Goal: Task Accomplishment & Management: Use online tool/utility

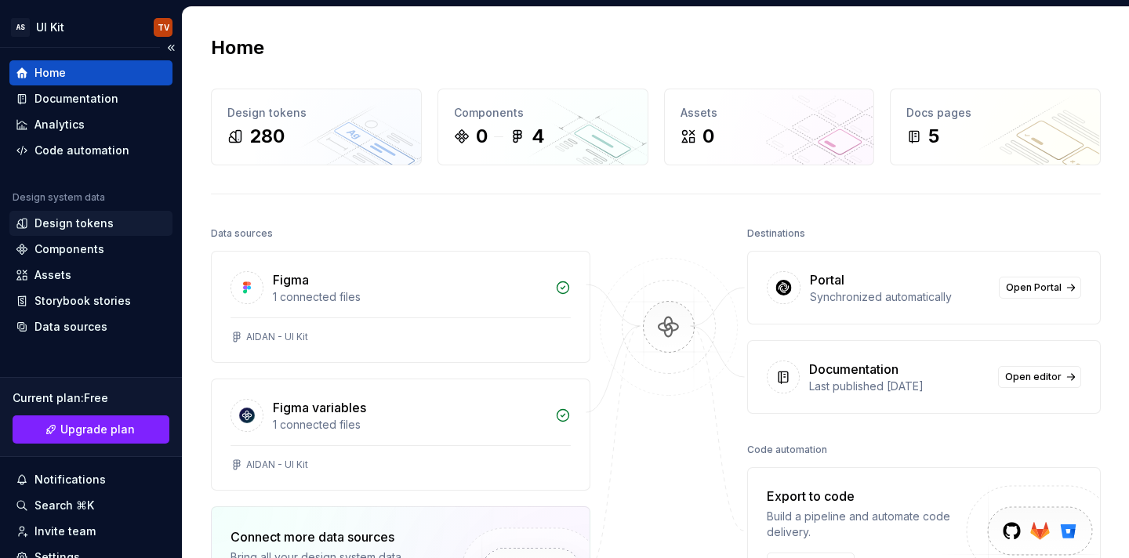
click at [60, 226] on div "Design tokens" at bounding box center [73, 224] width 79 height 16
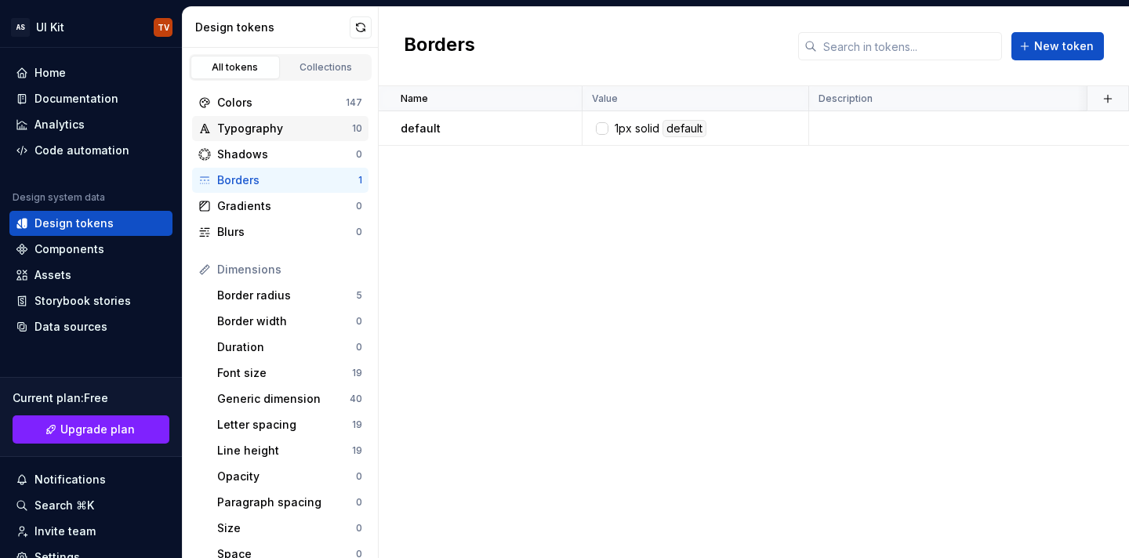
click at [256, 133] on div "Typography" at bounding box center [284, 129] width 135 height 16
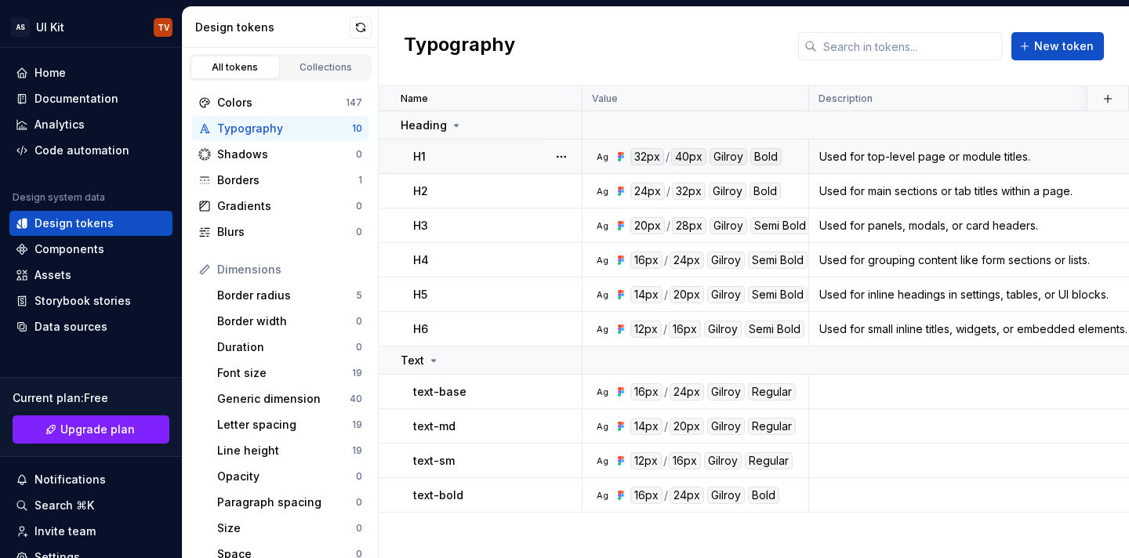
click at [477, 164] on div "H1" at bounding box center [497, 157] width 168 height 16
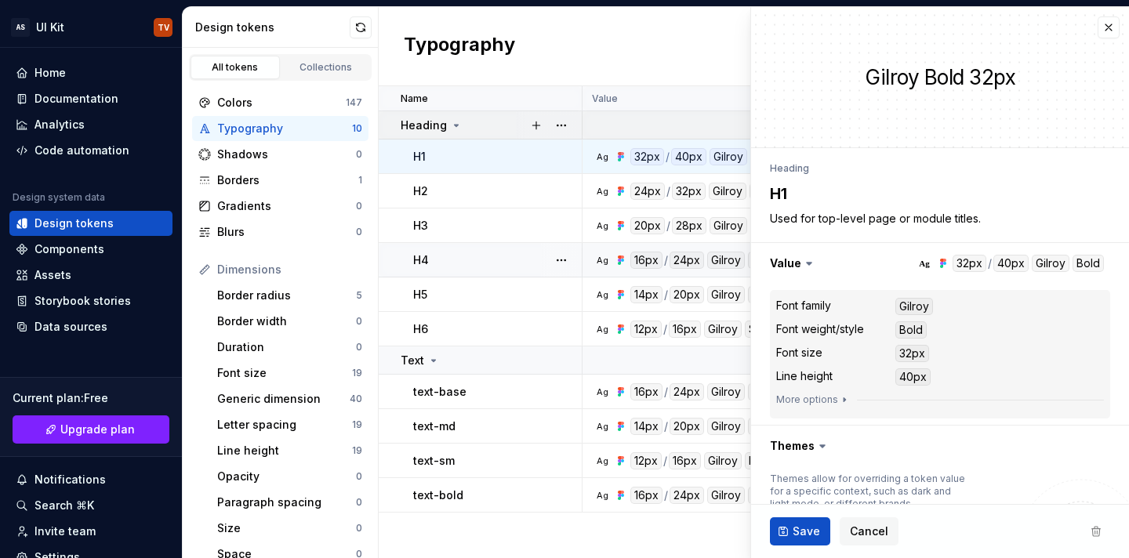
type textarea "*"
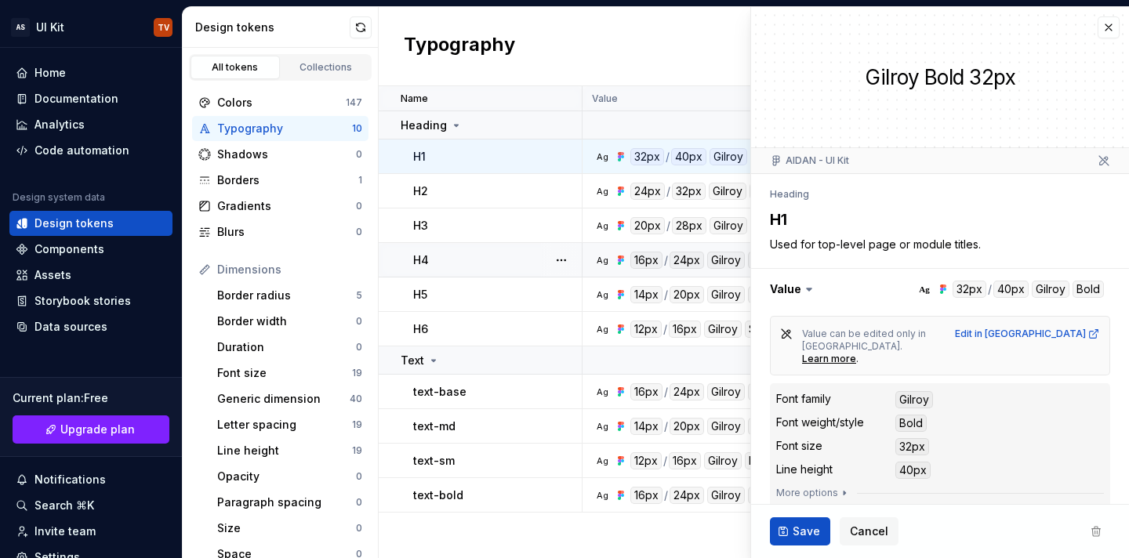
scroll to position [13, 0]
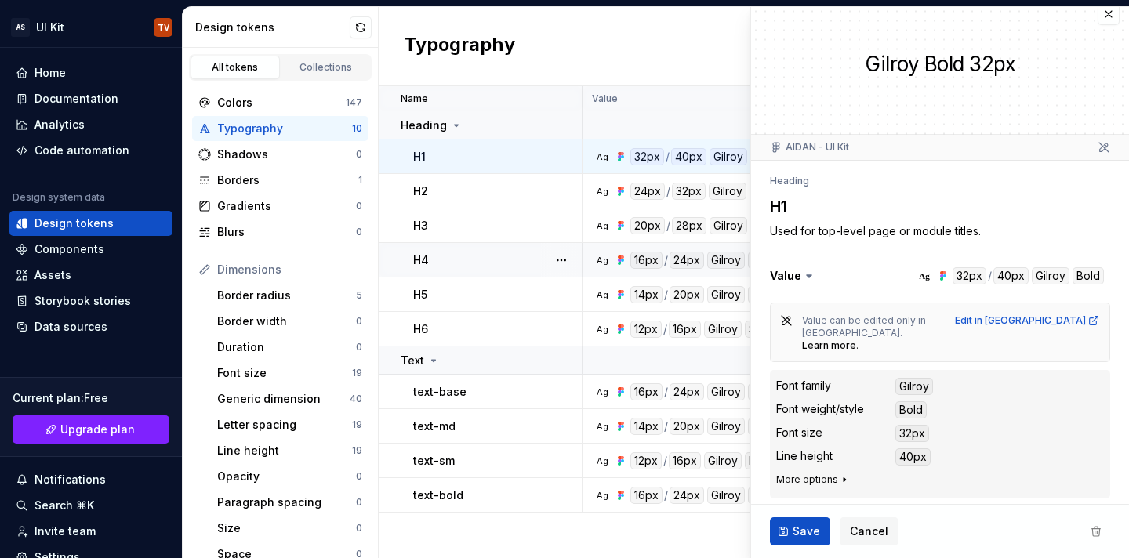
click at [813, 473] on button "More options" at bounding box center [813, 479] width 74 height 13
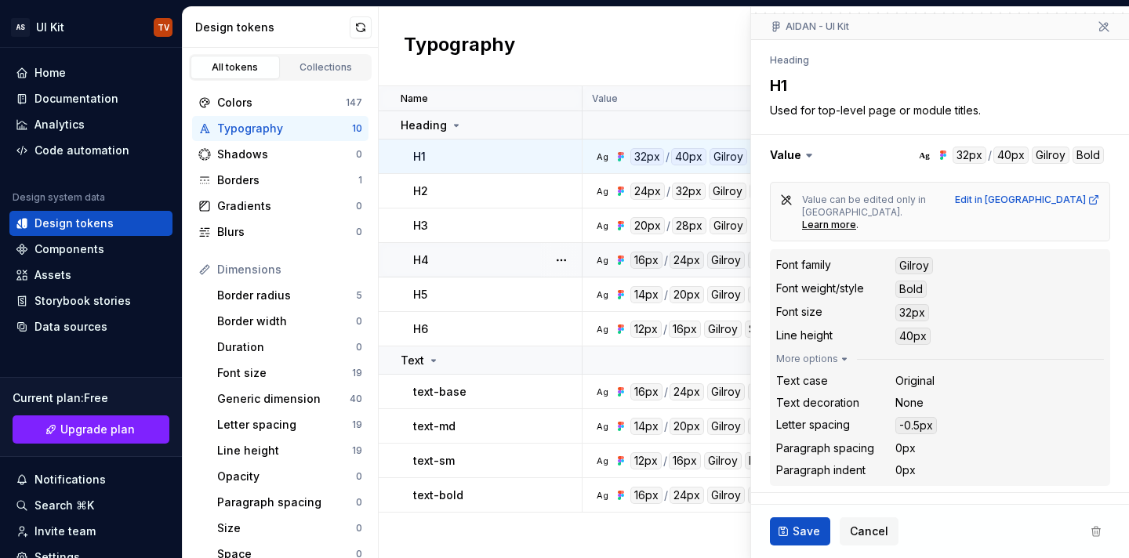
scroll to position [158, 0]
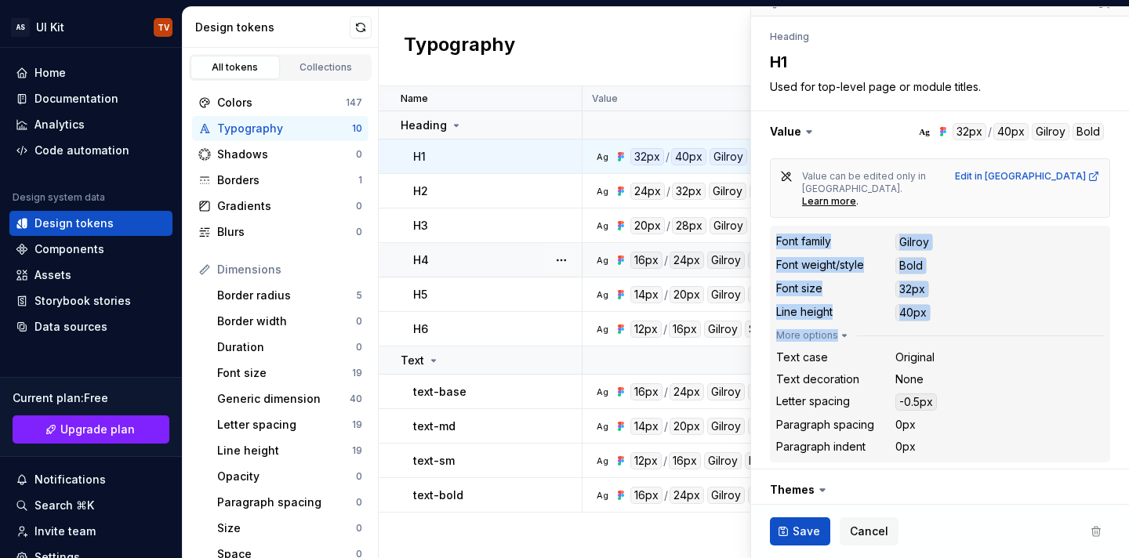
drag, startPoint x: 774, startPoint y: 215, endPoint x: 951, endPoint y: 313, distance: 201.7
click at [951, 313] on div "Font family Gilroy Font weight/style Bold Font size 32px Line height 40px More …" at bounding box center [940, 344] width 340 height 237
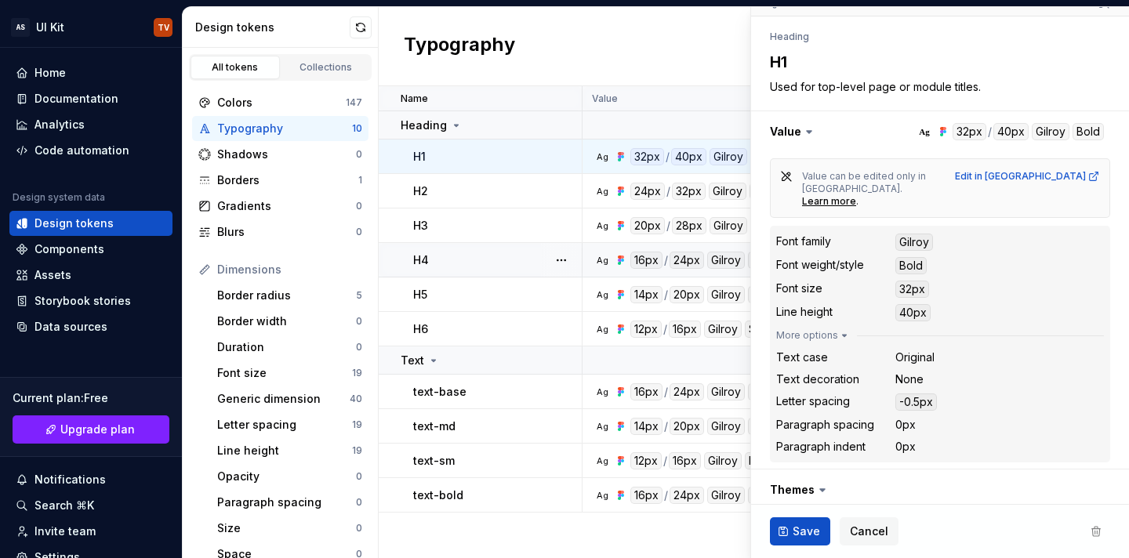
click at [645, 22] on div "Typography New token" at bounding box center [754, 46] width 750 height 79
click at [596, 347] on td at bounding box center [1029, 360] width 895 height 28
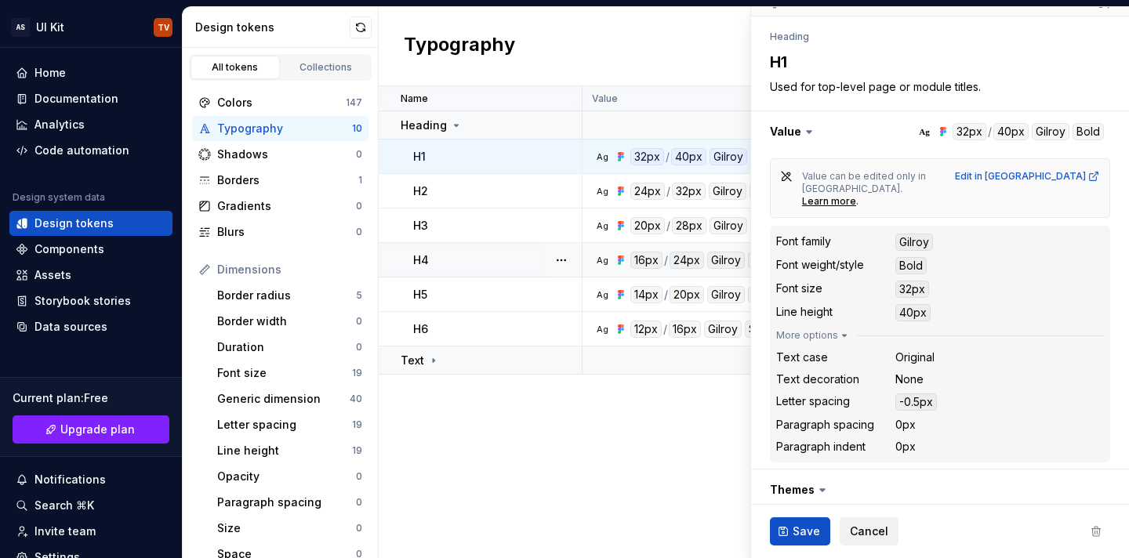
click at [854, 520] on button "Cancel" at bounding box center [868, 531] width 59 height 28
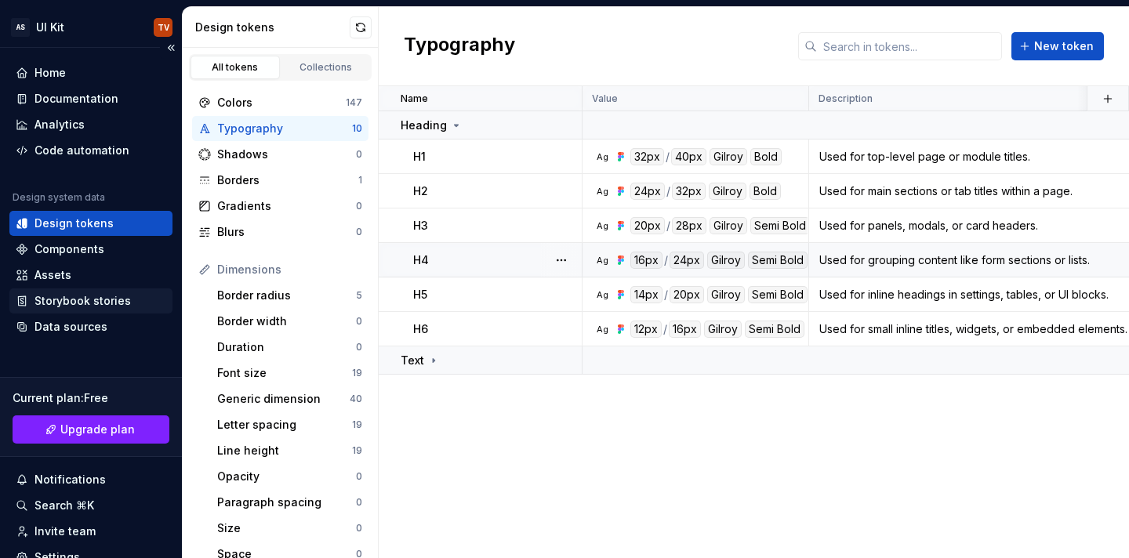
scroll to position [118, 0]
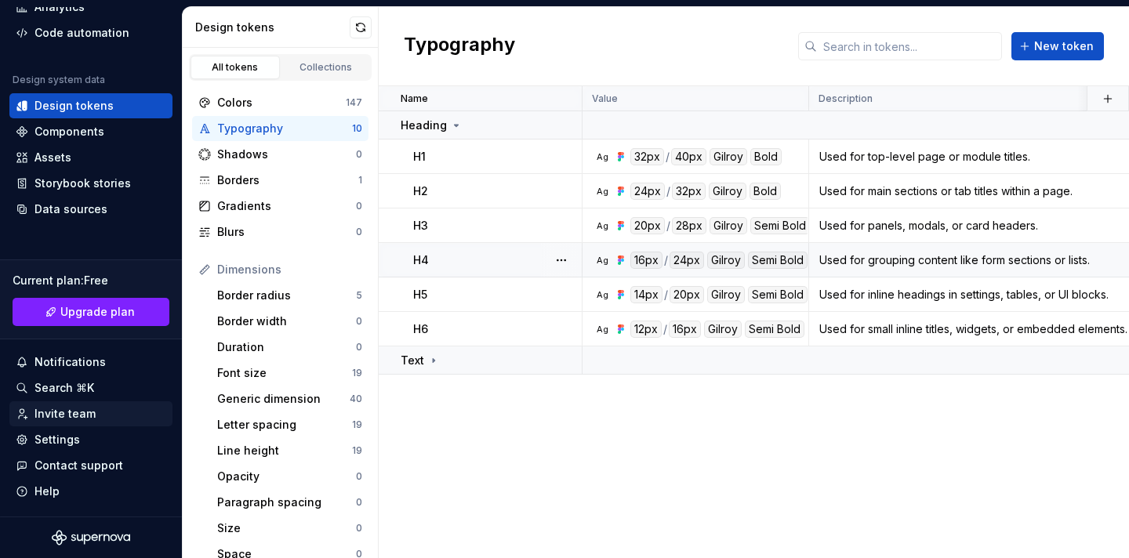
click at [78, 415] on div "Invite team" at bounding box center [64, 414] width 61 height 16
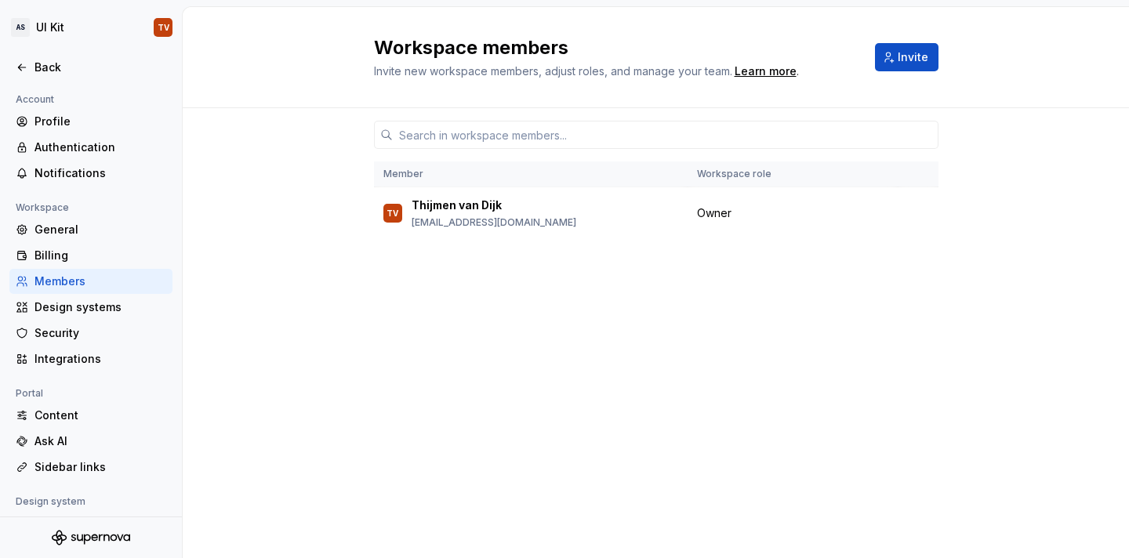
click at [310, 344] on div "Member Workspace role TV Thijmen van Dijk thijmen@aidansolutions.nl Owner" at bounding box center [656, 333] width 946 height 450
click at [52, 71] on div "Back" at bounding box center [100, 68] width 132 height 16
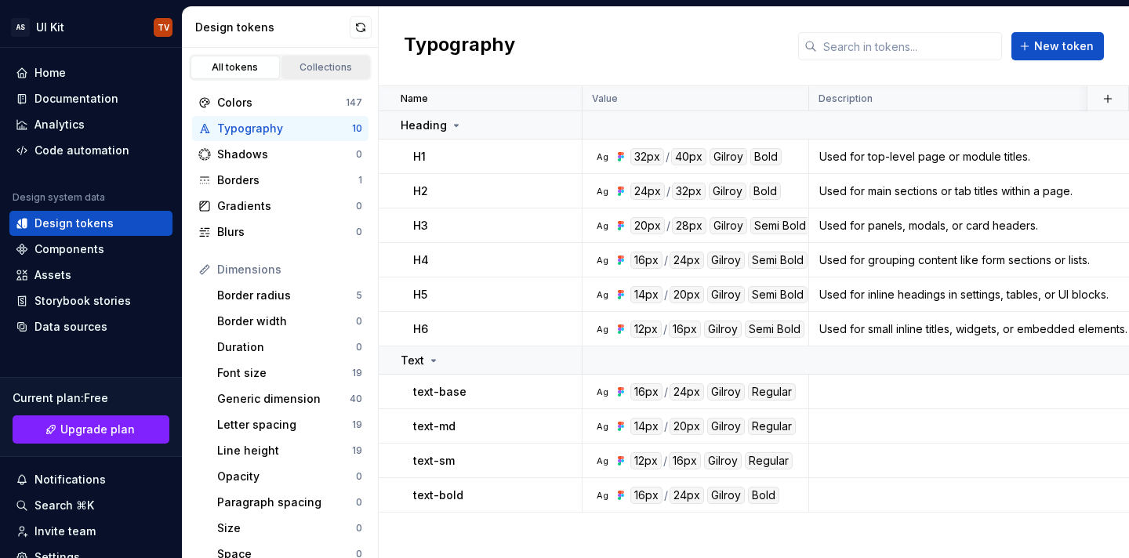
click at [304, 63] on div "Collections" at bounding box center [326, 67] width 78 height 13
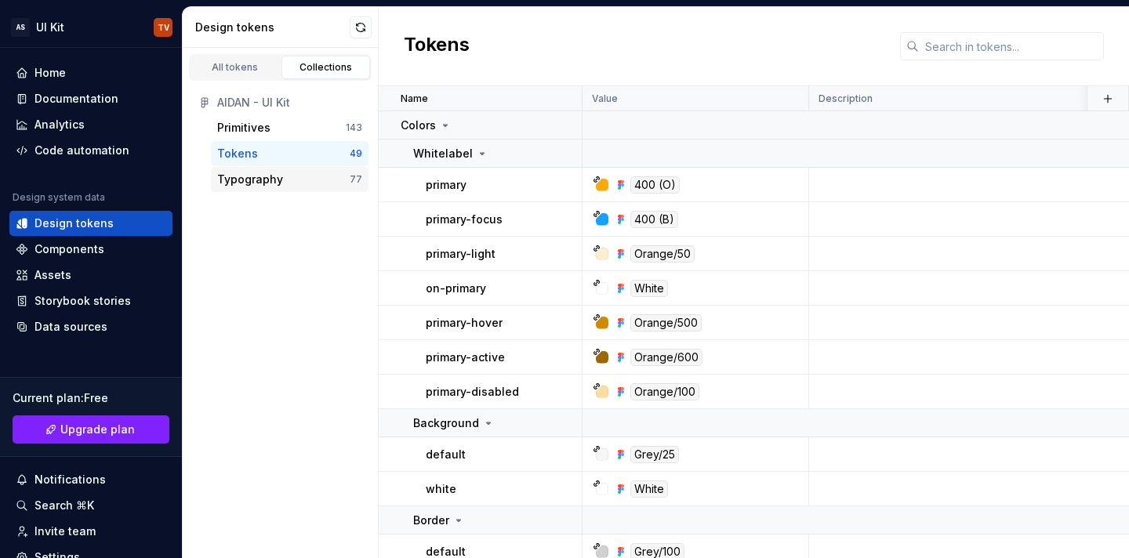
click at [255, 188] on div "Typography 77" at bounding box center [290, 179] width 158 height 25
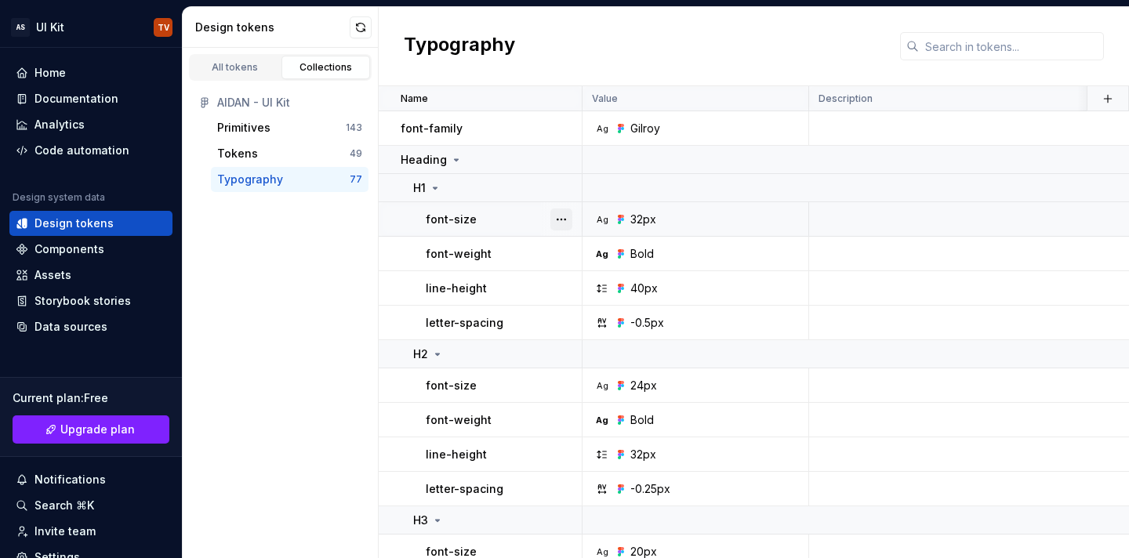
click at [550, 217] on button "button" at bounding box center [561, 219] width 22 height 22
click at [275, 300] on html "AS UI Kit TV Home Documentation Analytics Code automation Design system data De…" at bounding box center [564, 279] width 1129 height 558
click at [505, 196] on td "H1" at bounding box center [481, 188] width 204 height 28
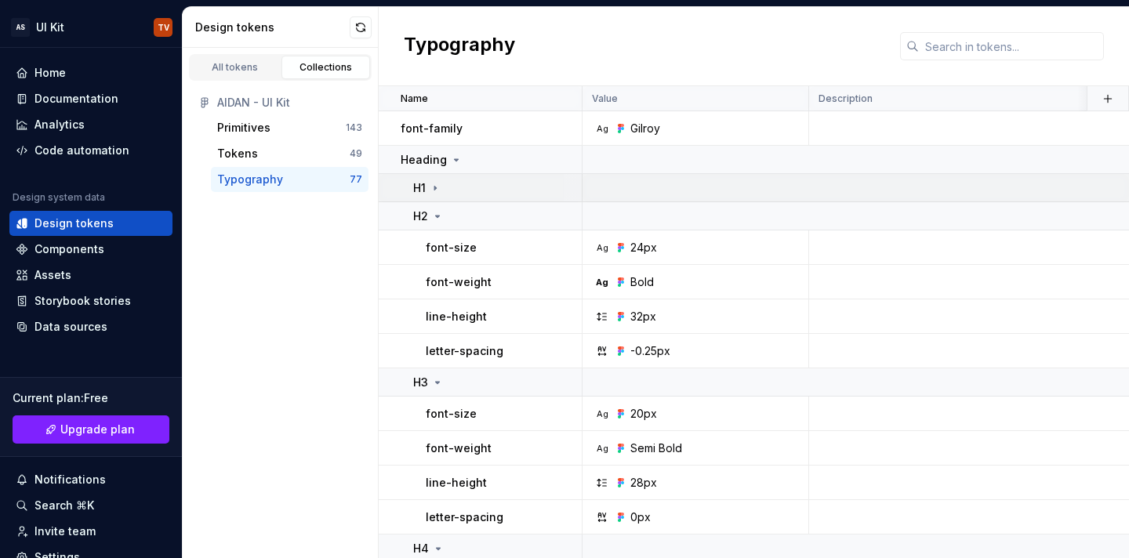
click at [437, 195] on div "H1" at bounding box center [427, 188] width 28 height 16
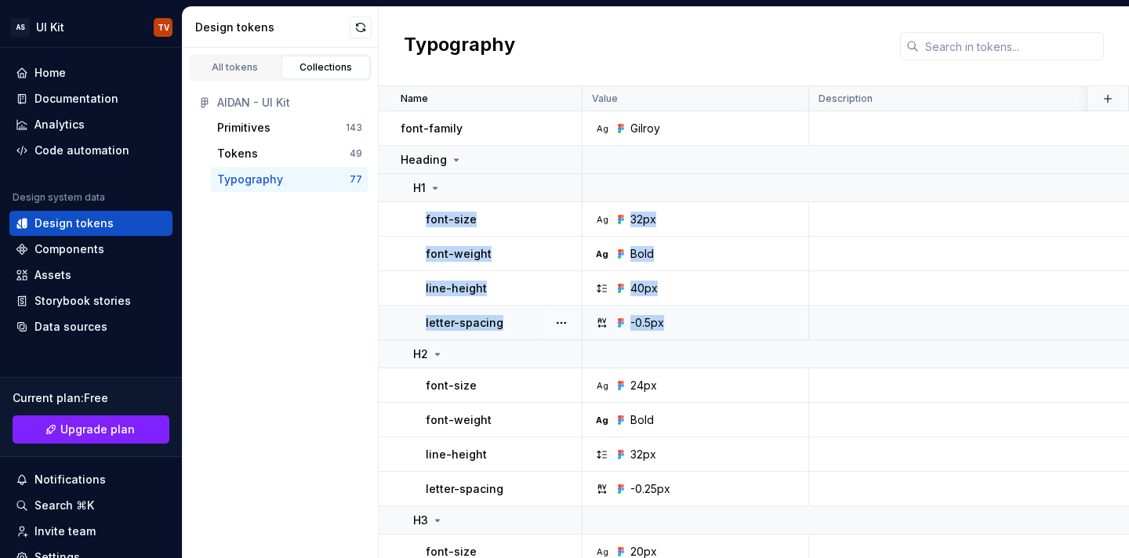
drag, startPoint x: 404, startPoint y: 214, endPoint x: 702, endPoint y: 326, distance: 318.2
click at [295, 315] on div "All tokens Collections AIDAN - UI Kit Primitives 143 Tokens 49 Typography 77" at bounding box center [281, 303] width 196 height 510
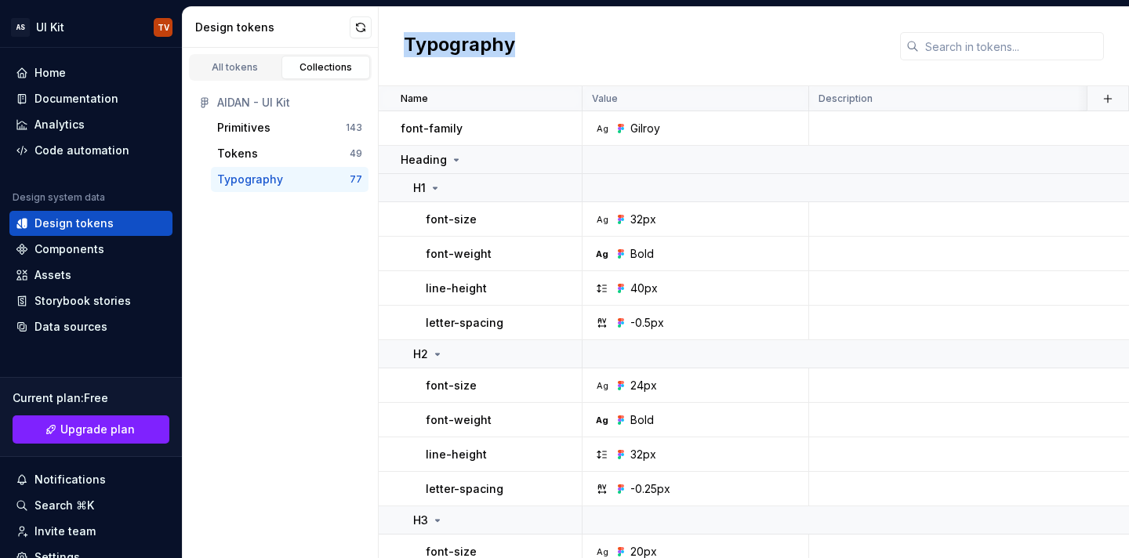
click at [295, 315] on div "All tokens Collections AIDAN - UI Kit Primitives 143 Tokens 49 Typography 77" at bounding box center [281, 303] width 196 height 510
